Goal: Information Seeking & Learning: Check status

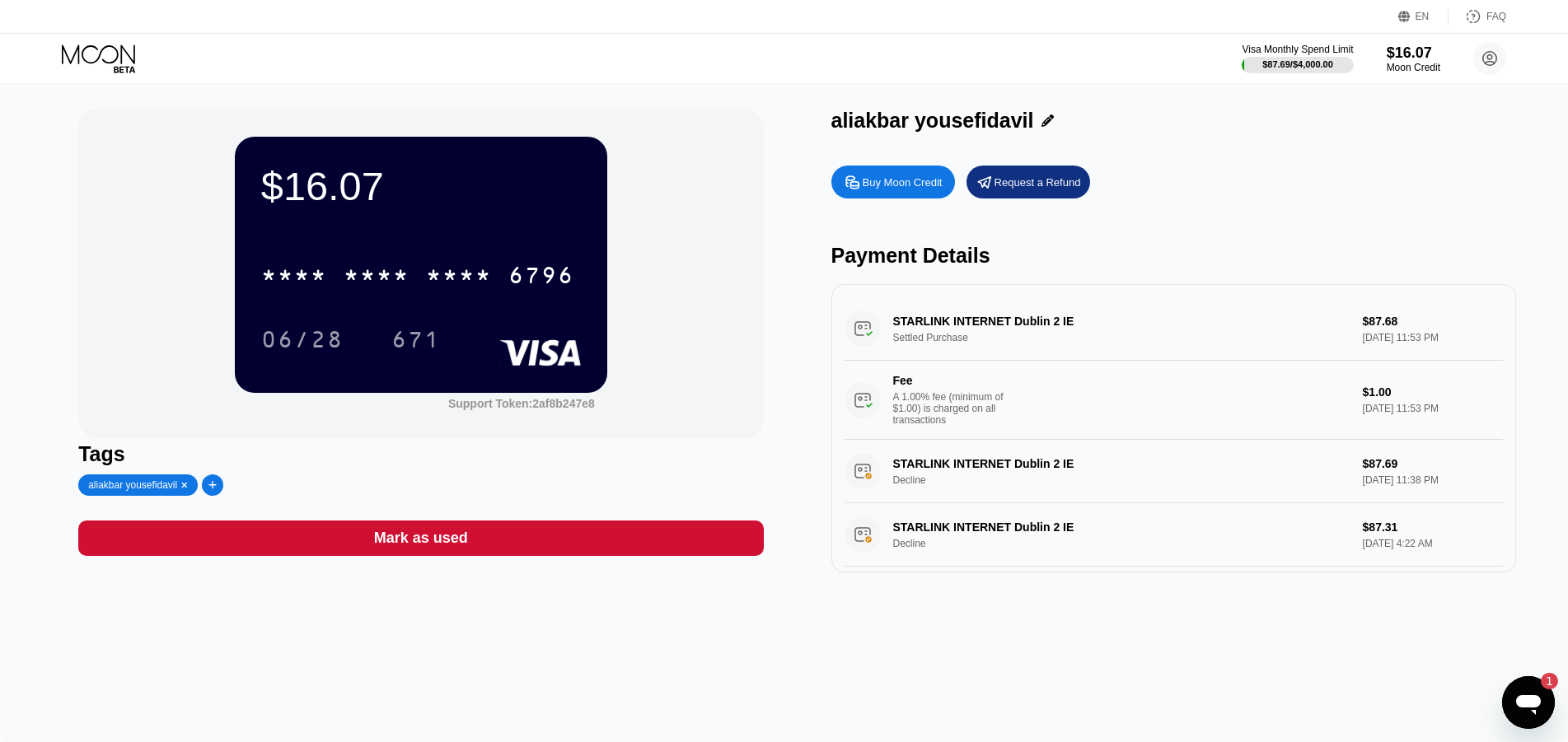
click at [1539, 673] on div "1" at bounding box center [1541, 680] width 33 height 17
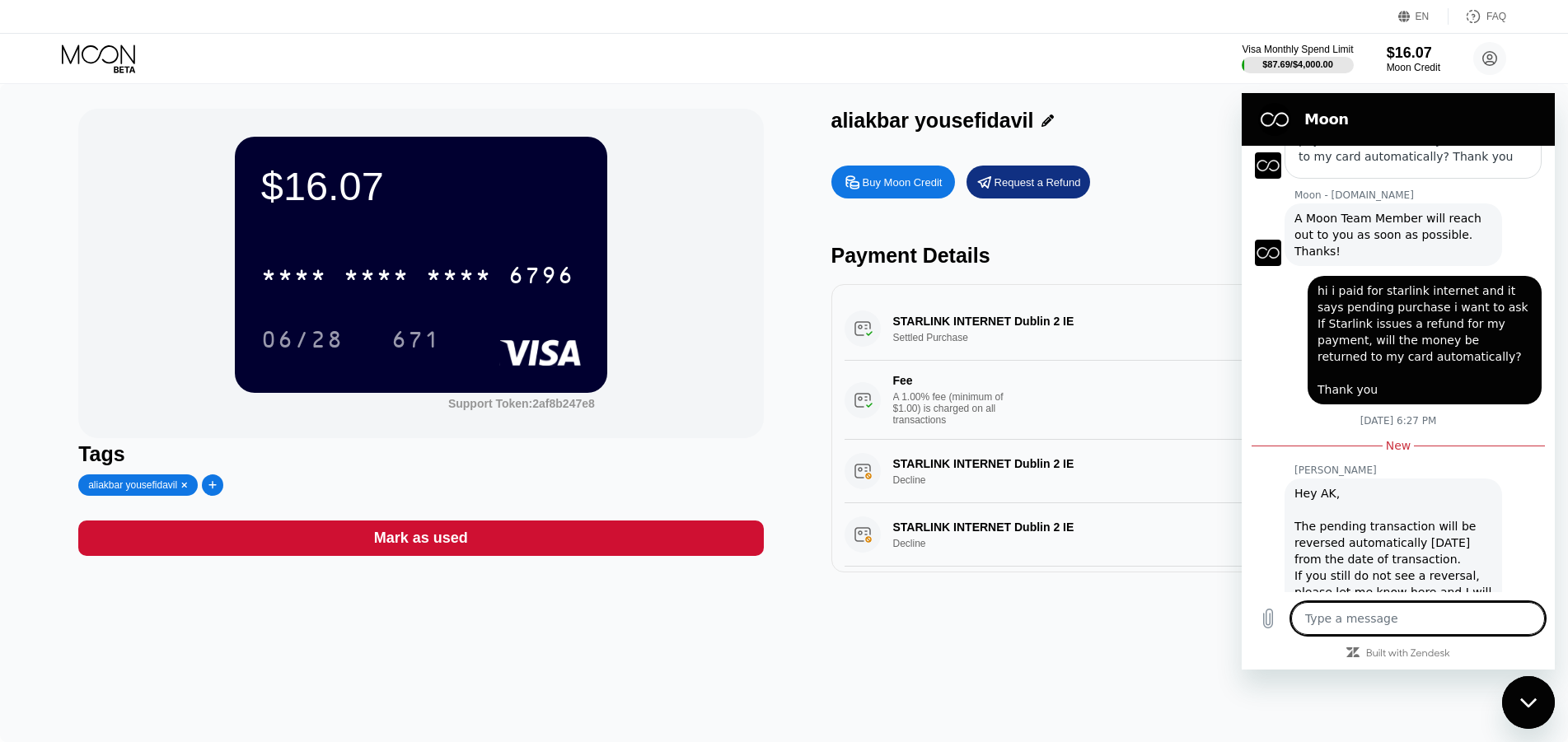
scroll to position [1935, 0]
click at [933, 347] on div "STARLINK INTERNET Dublin 2 IE Settled Purchase $87.68 [DATE] 11:53 PM Fee A 1.0…" at bounding box center [1174, 368] width 659 height 142
click at [931, 346] on div "STARLINK INTERNET Dublin 2 IE Settled Purchase $87.68 [DATE] 11:53 PM Fee A 1.0…" at bounding box center [1174, 368] width 659 height 142
drag, startPoint x: 97, startPoint y: 373, endPoint x: 1231, endPoint y: 430, distance: 1135.4
click at [933, 346] on div "STARLINK INTERNET Dublin 2 IE Settled Purchase $87.68 [DATE] 11:53 PM Fee A 1.0…" at bounding box center [1174, 368] width 659 height 142
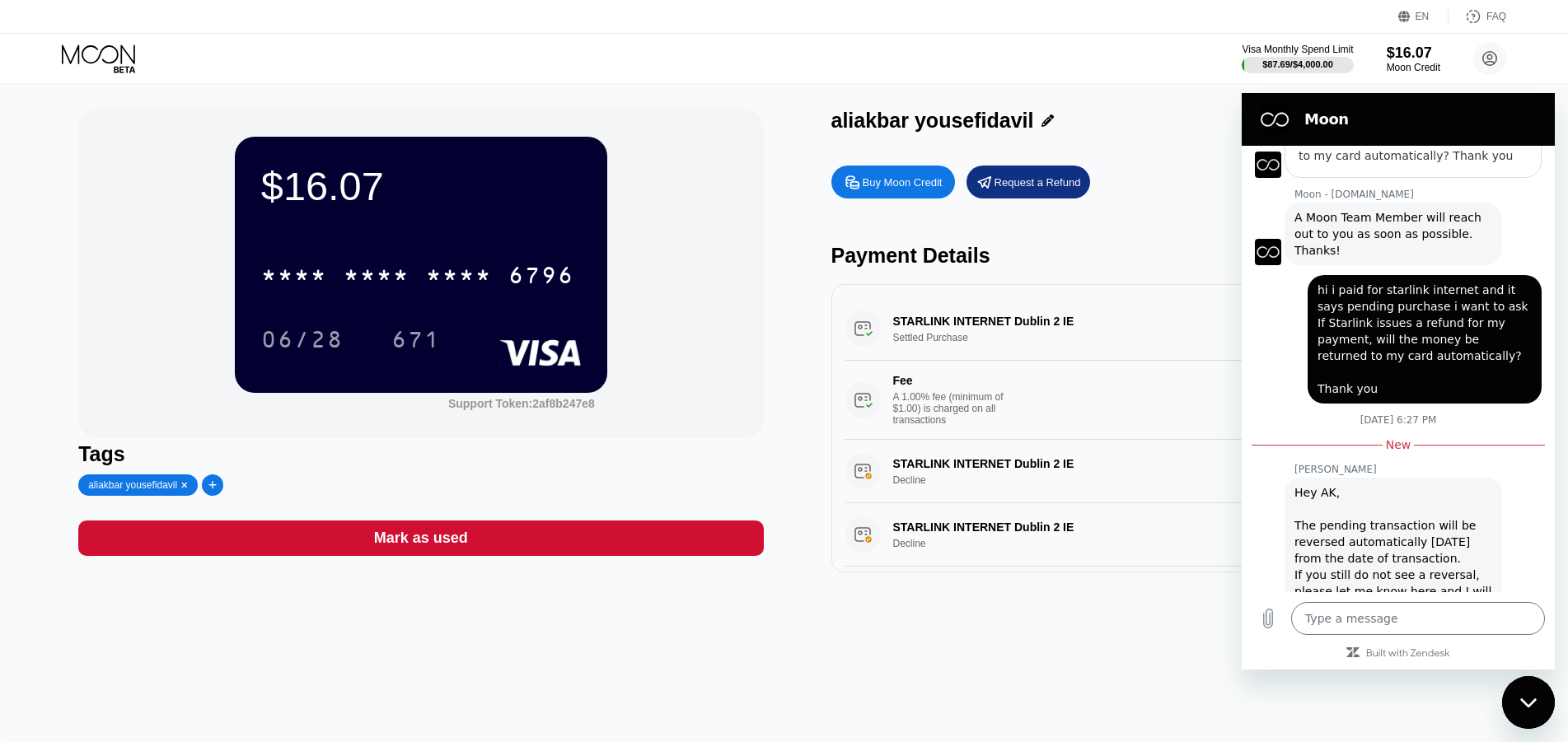
click at [1540, 701] on div "Close messaging window" at bounding box center [1528, 702] width 50 height 50
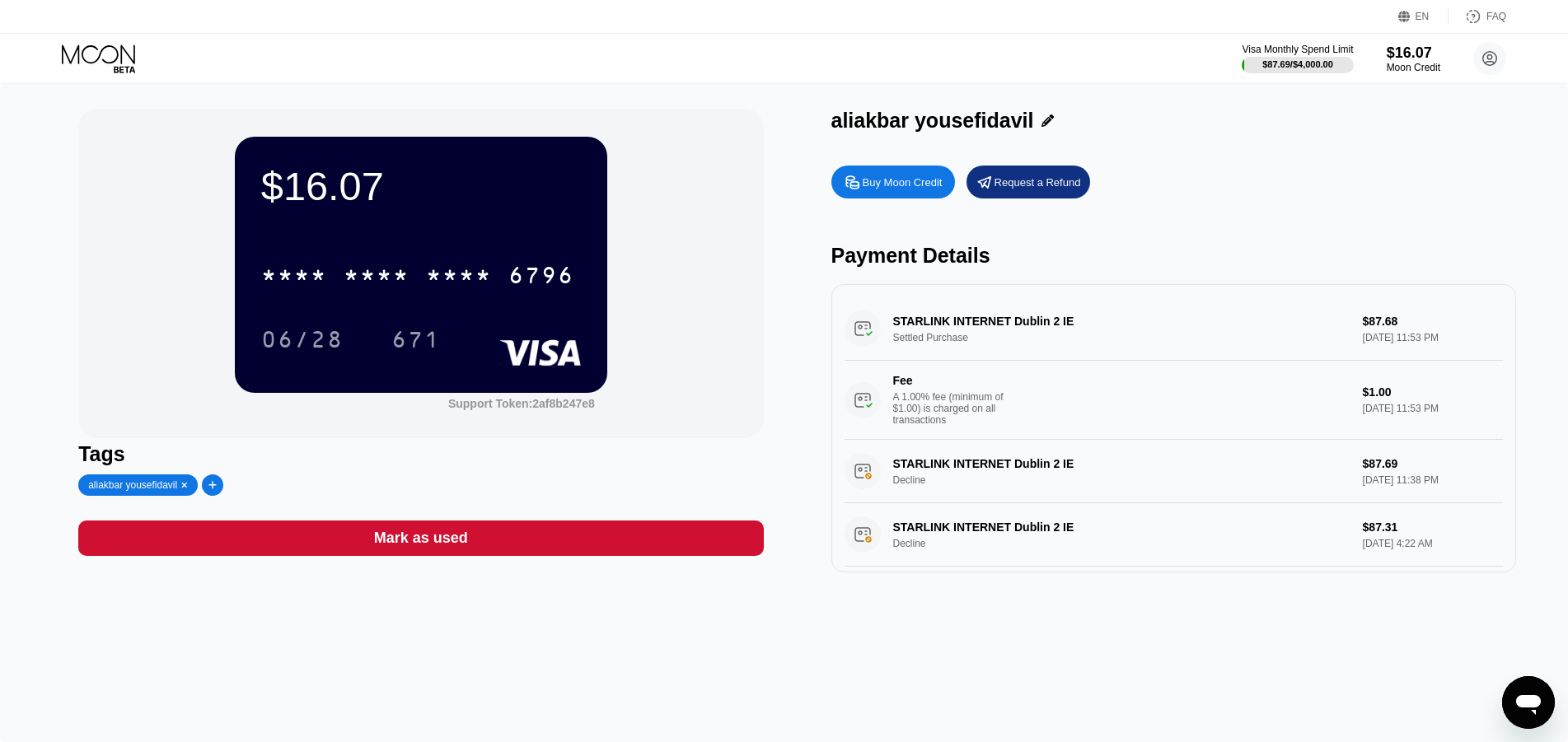
scroll to position [1918, 0]
click at [941, 345] on div "STARLINK INTERNET Dublin 2 IE Settled Purchase $87.68 [DATE] 11:53 PM Fee A 1.0…" at bounding box center [1174, 368] width 659 height 142
click at [958, 347] on div "STARLINK INTERNET Dublin 2 IE Settled Purchase $87.68 [DATE] 11:53 PM Fee A 1.0…" at bounding box center [1174, 368] width 659 height 142
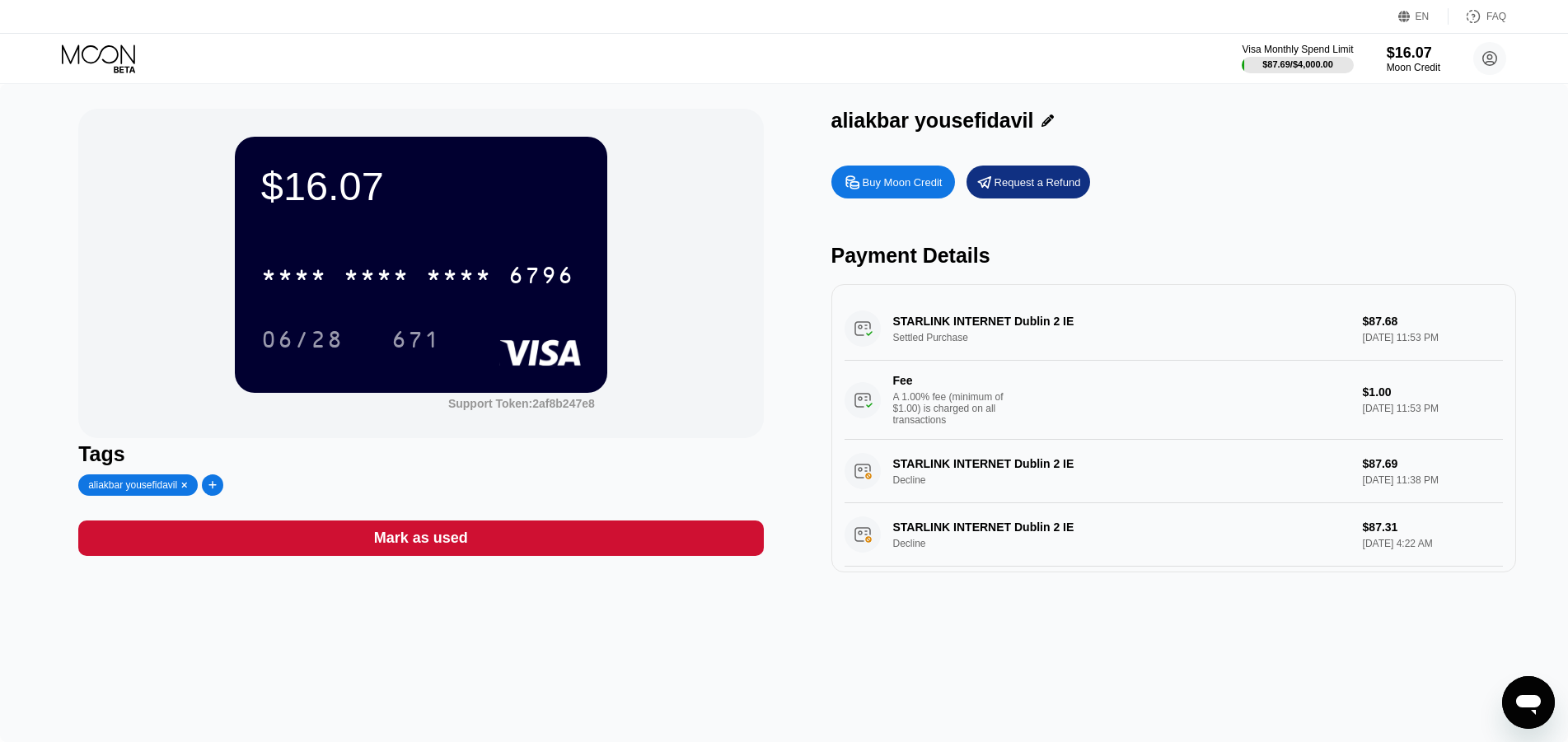
click at [958, 347] on div "STARLINK INTERNET Dublin 2 IE Settled Purchase $87.68 [DATE] 11:53 PM Fee A 1.0…" at bounding box center [1174, 368] width 659 height 142
click at [951, 344] on div "STARLINK INTERNET Dublin 2 IE Settled Purchase $87.68 [DATE] 11:53 PM Fee A 1.0…" at bounding box center [1174, 368] width 659 height 142
click at [1532, 687] on div "Open messaging window" at bounding box center [1528, 702] width 50 height 50
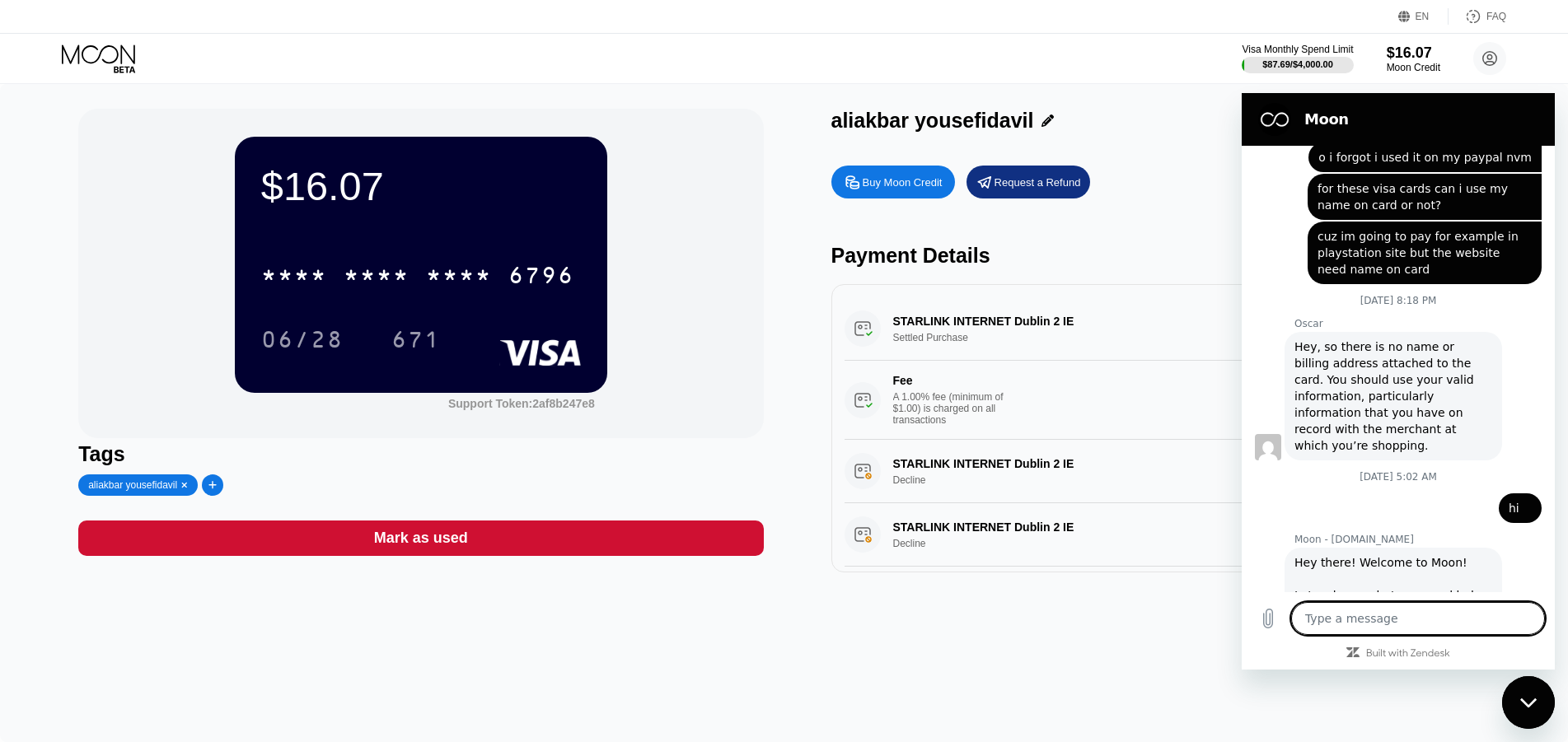
scroll to position [1908, 0]
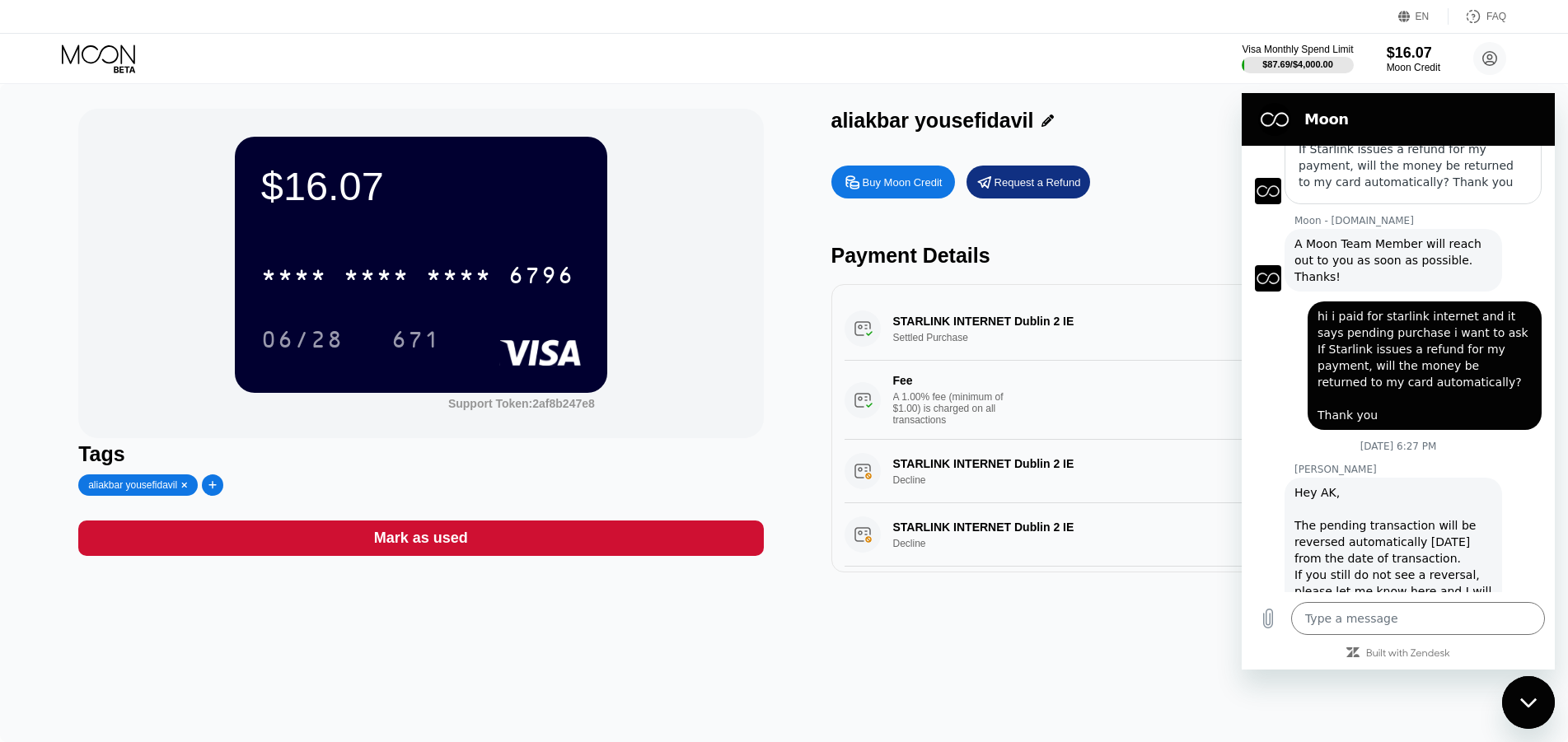
click at [1333, 488] on div "Hey AK, The pending transaction will be reversed automatically [DATE] from the …" at bounding box center [1393, 550] width 198 height 131
click at [1319, 509] on div "Hey AK, The pending transaction will be reversed automatically [DATE] from the …" at bounding box center [1393, 550] width 198 height 131
drag, startPoint x: 1291, startPoint y: 475, endPoint x: 1349, endPoint y: 563, distance: 105.4
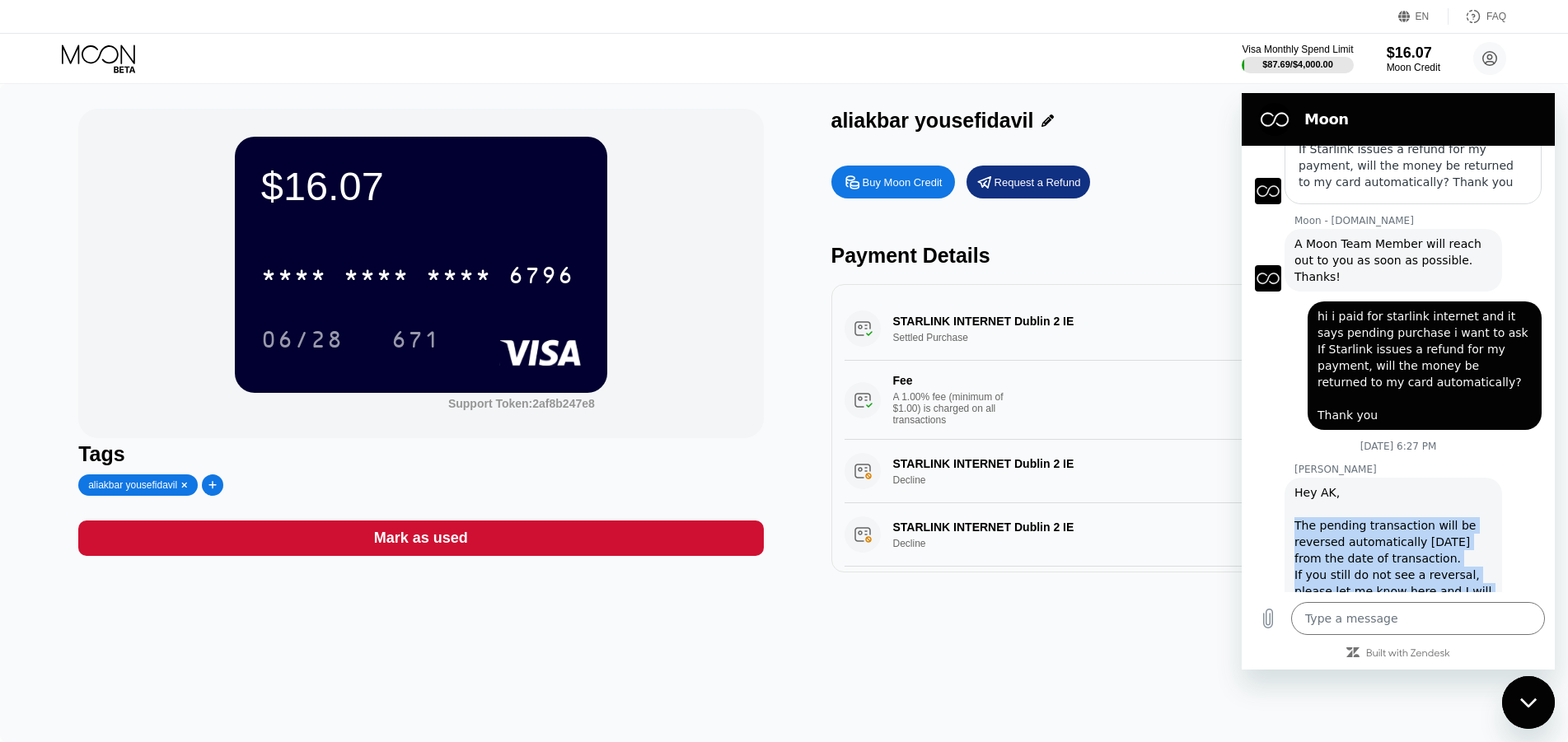
click at [1349, 563] on div "[PERSON_NAME] says: Hey AK, The pending transaction will be reversed automatica…" at bounding box center [1393, 550] width 218 height 145
copy div "The pending transaction will be reversed automatically [DATE] from the date of …"
click at [1086, 338] on div "STARLINK INTERNET Dublin 2 IE Settled Purchase $87.68 [DATE] 11:53 PM Fee A 1.0…" at bounding box center [1174, 368] width 659 height 142
click at [1528, 710] on div "Close messaging window" at bounding box center [1528, 702] width 50 height 50
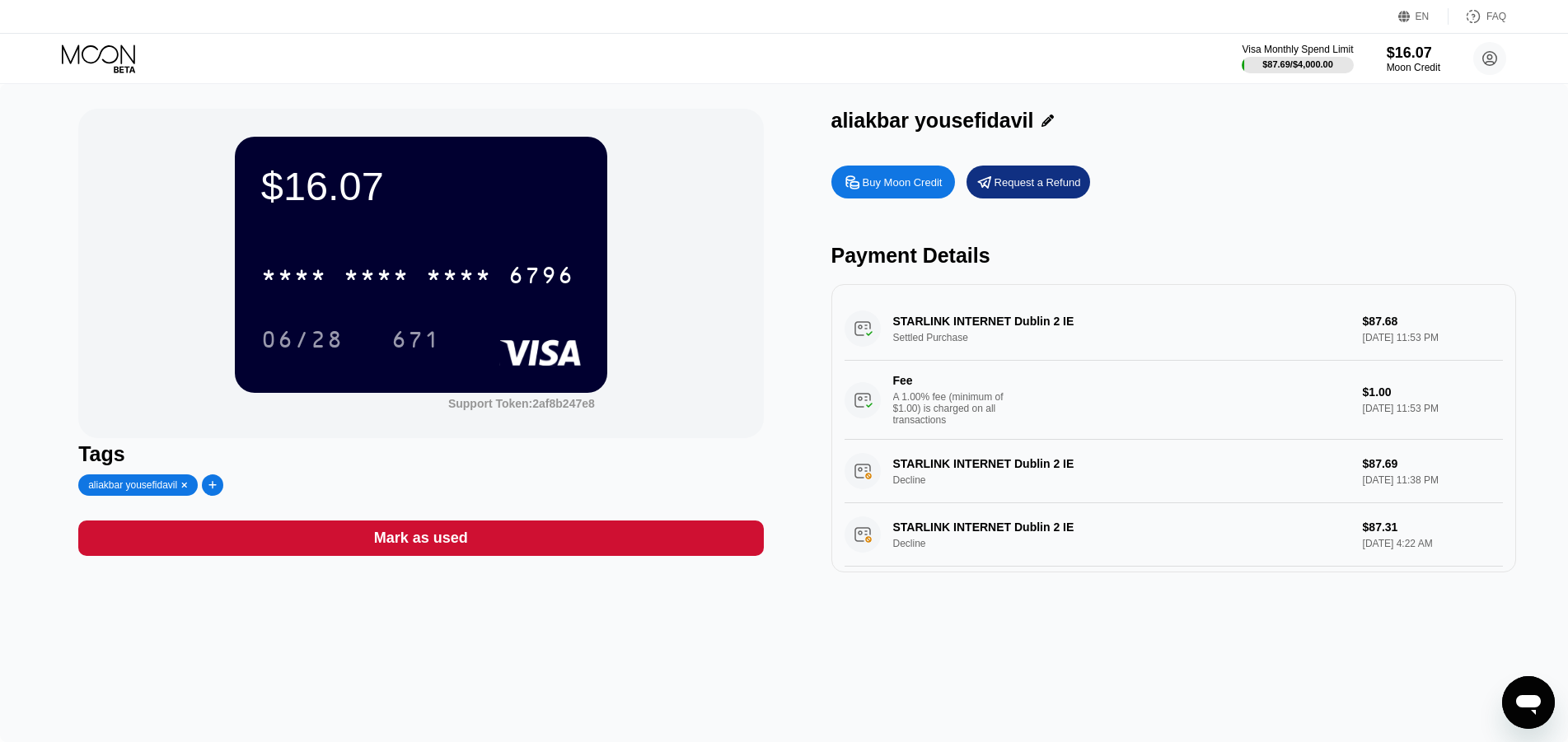
scroll to position [1892, 0]
click at [1439, 292] on div "STARLINK INTERNET [GEOGRAPHIC_DATA] 2 IE Settled Purchase $87.68 [DATE] 11:53 P…" at bounding box center [1173, 429] width 685 height 288
type textarea "x"
click at [1036, 334] on div "STARLINK INTERNET Dublin 2 IE Settled Purchase $87.68 [DATE] 11:53 PM Fee A 1.0…" at bounding box center [1174, 368] width 659 height 142
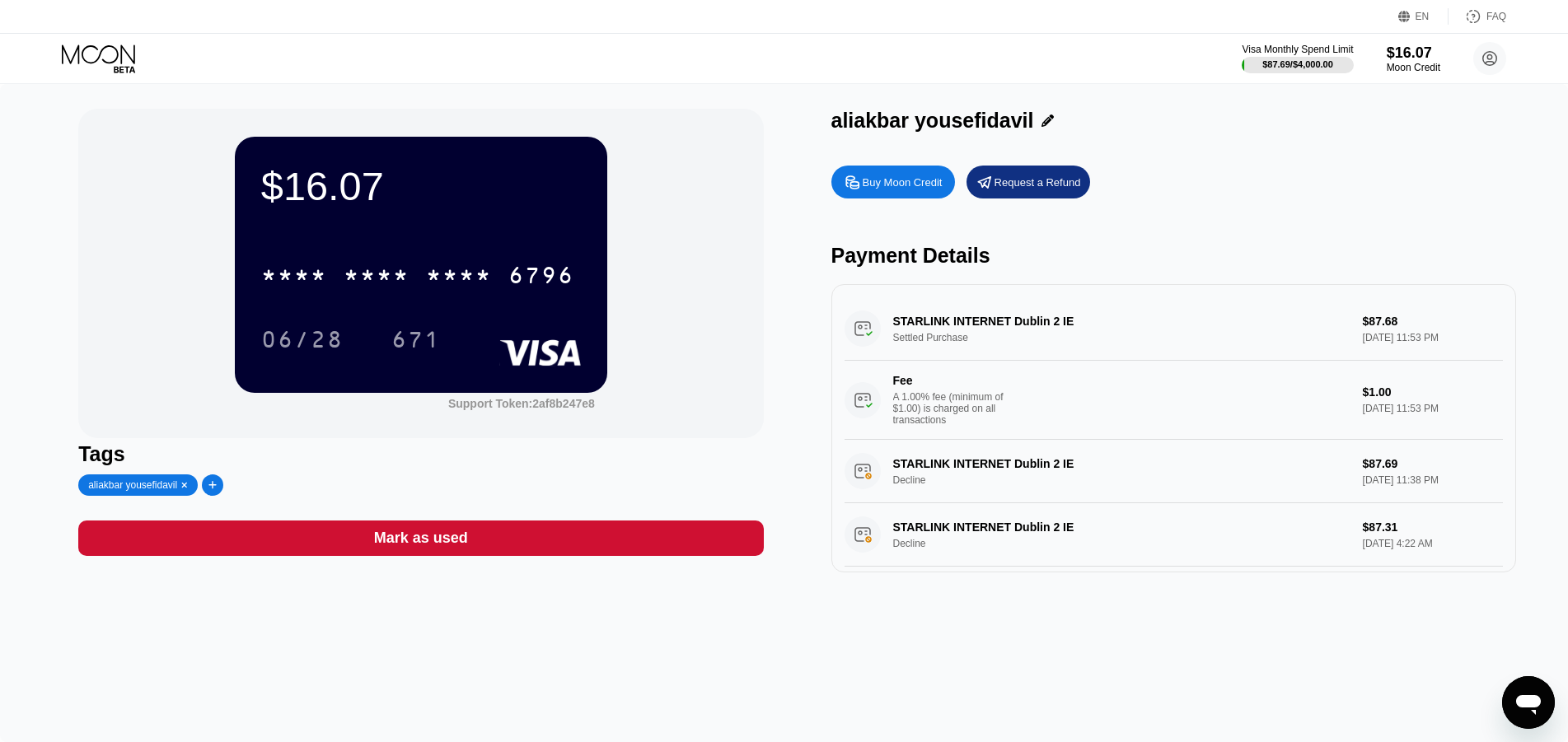
click at [1036, 334] on div "STARLINK INTERNET Dublin 2 IE Settled Purchase $87.68 [DATE] 11:53 PM Fee A 1.0…" at bounding box center [1174, 368] width 659 height 142
click at [1424, 67] on div "Moon Credit" at bounding box center [1413, 68] width 55 height 12
